Goal: Register for event/course

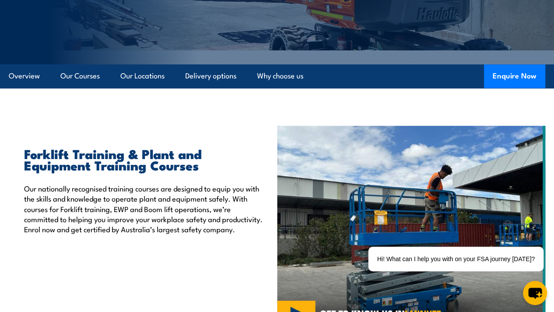
scroll to position [179, 0]
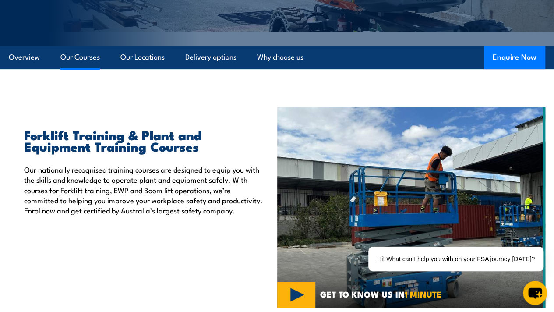
click at [79, 69] on link "Our Courses" at bounding box center [79, 57] width 39 height 23
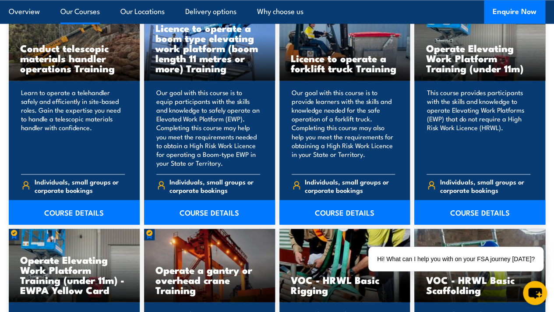
scroll to position [717, 0]
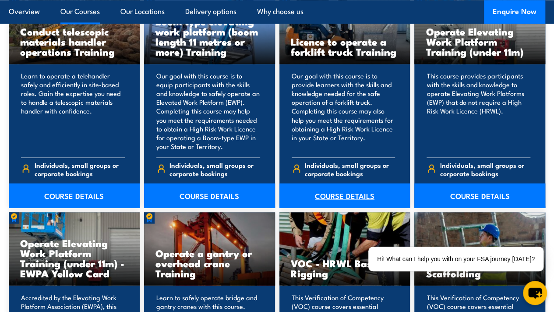
click at [338, 208] on link "COURSE DETAILS" at bounding box center [345, 195] width 131 height 25
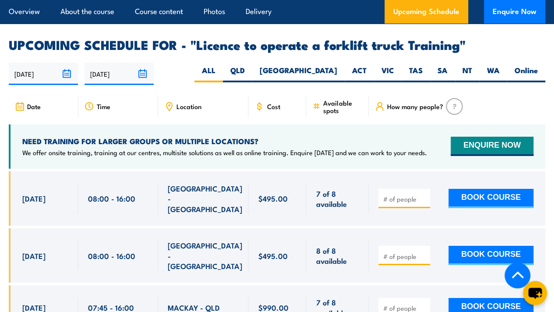
scroll to position [1423, 0]
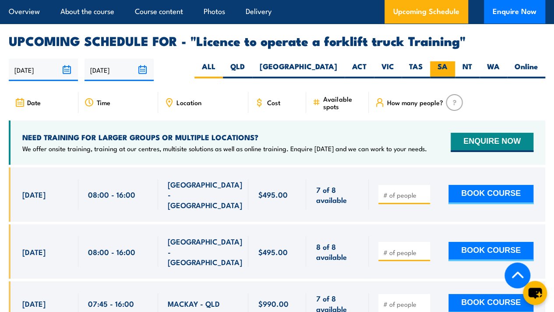
click at [439, 63] on label "SA" at bounding box center [442, 69] width 25 height 17
click at [448, 63] on input "SA" at bounding box center [451, 64] width 6 height 6
radio input "true"
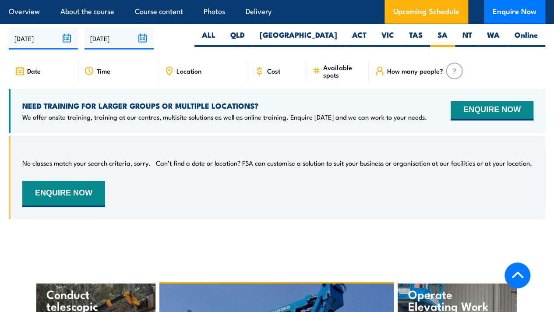
scroll to position [1455, 0]
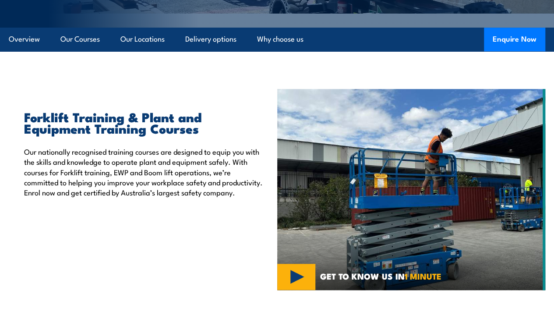
scroll to position [181, 0]
